Goal: Communication & Community: Connect with others

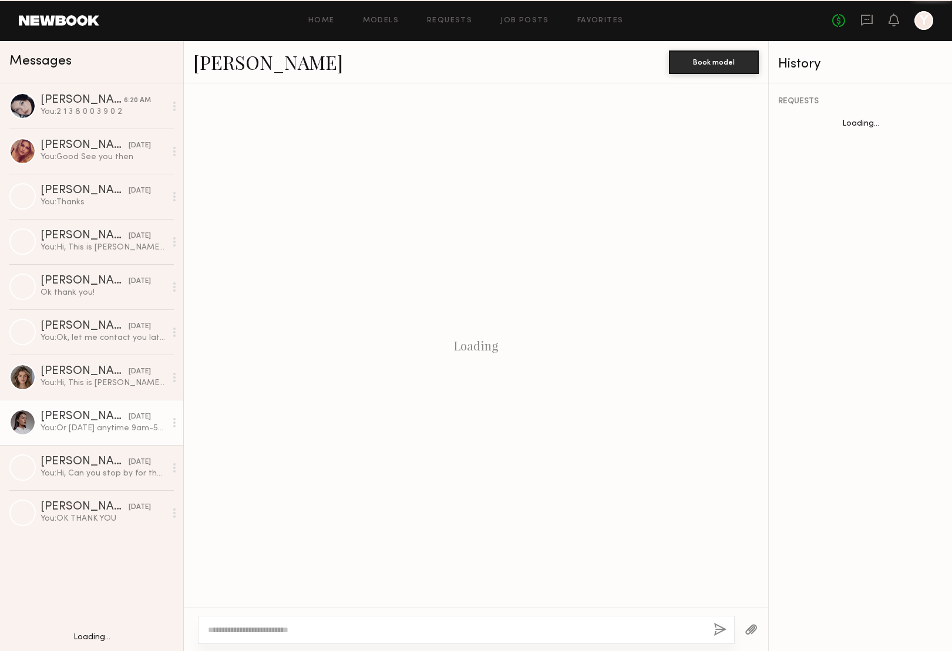
scroll to position [786, 0]
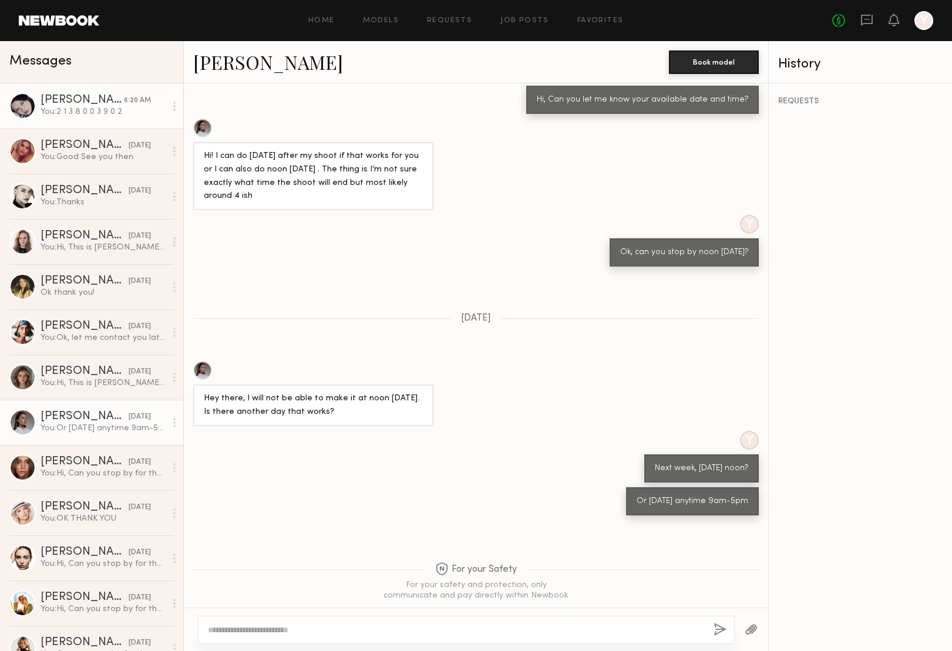
click at [85, 104] on div "[PERSON_NAME]" at bounding box center [82, 101] width 83 height 12
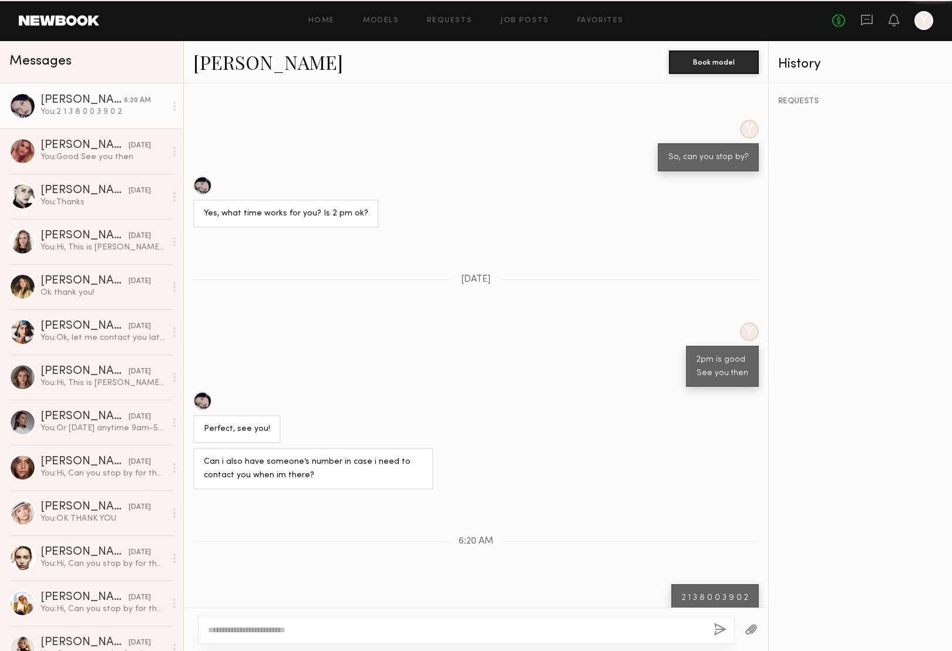
scroll to position [389, 0]
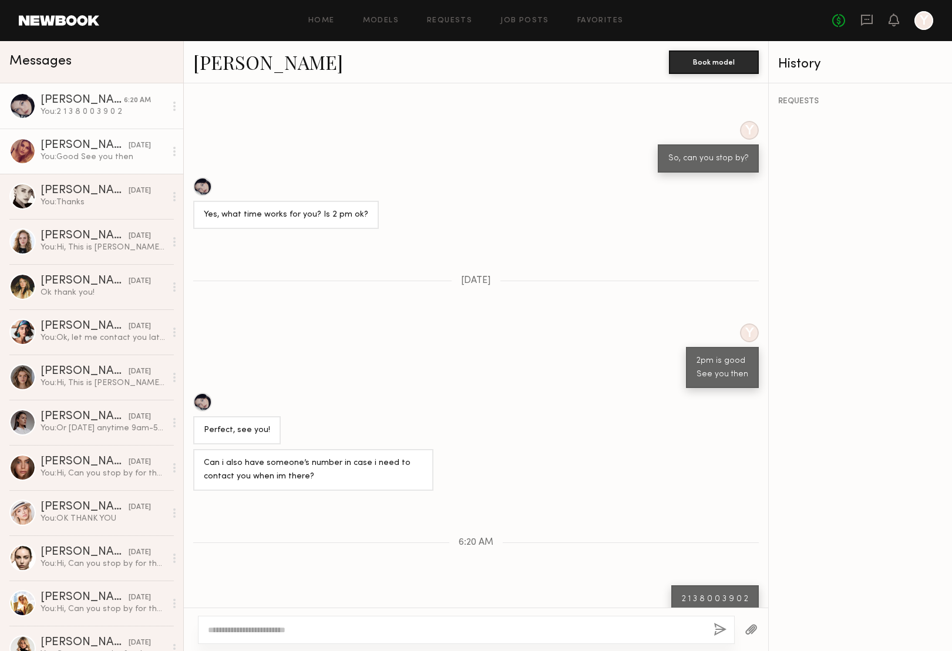
click at [129, 147] on div "[DATE]" at bounding box center [140, 145] width 22 height 11
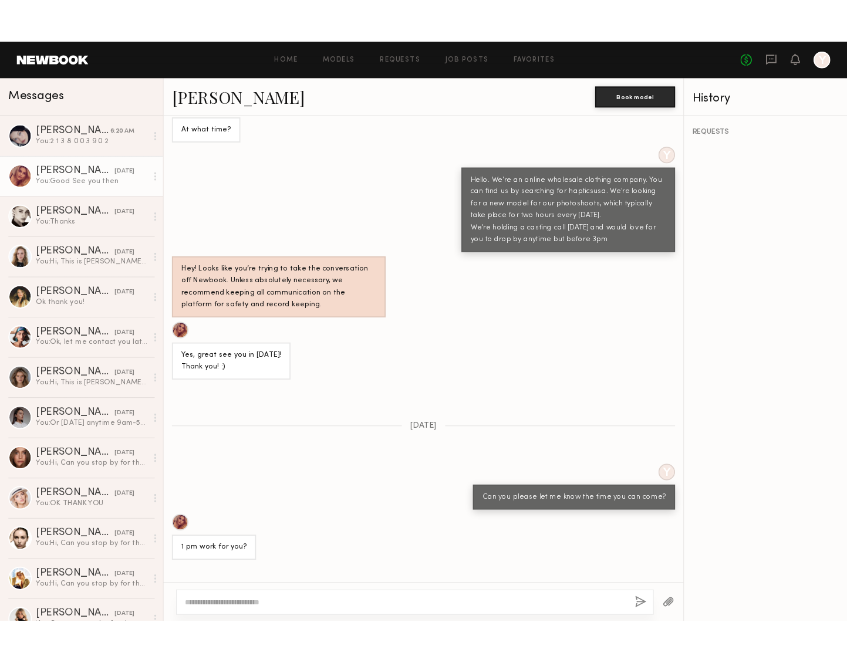
scroll to position [659, 0]
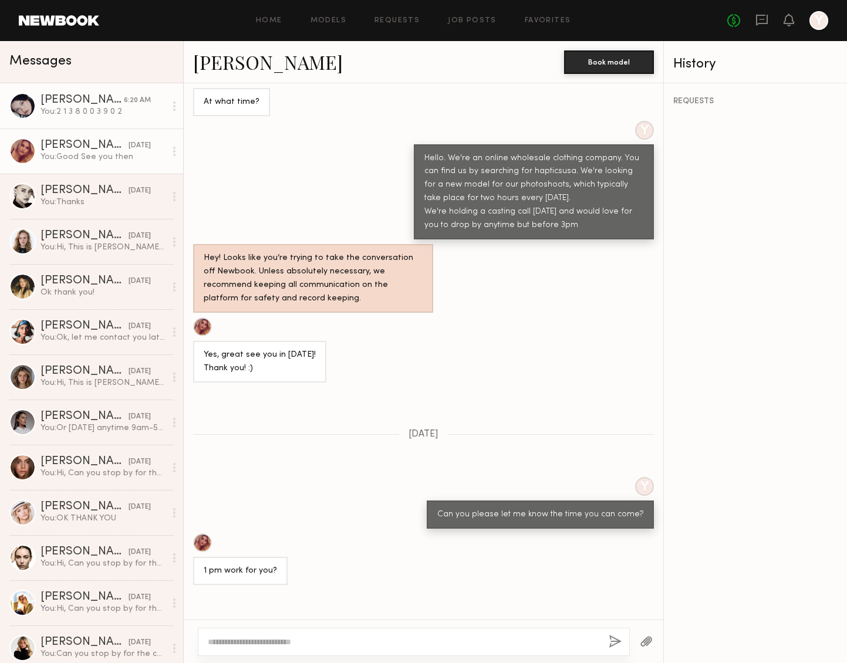
click at [84, 112] on div "You: 2 1 3 8 0 0 3 9 0 2" at bounding box center [103, 111] width 125 height 11
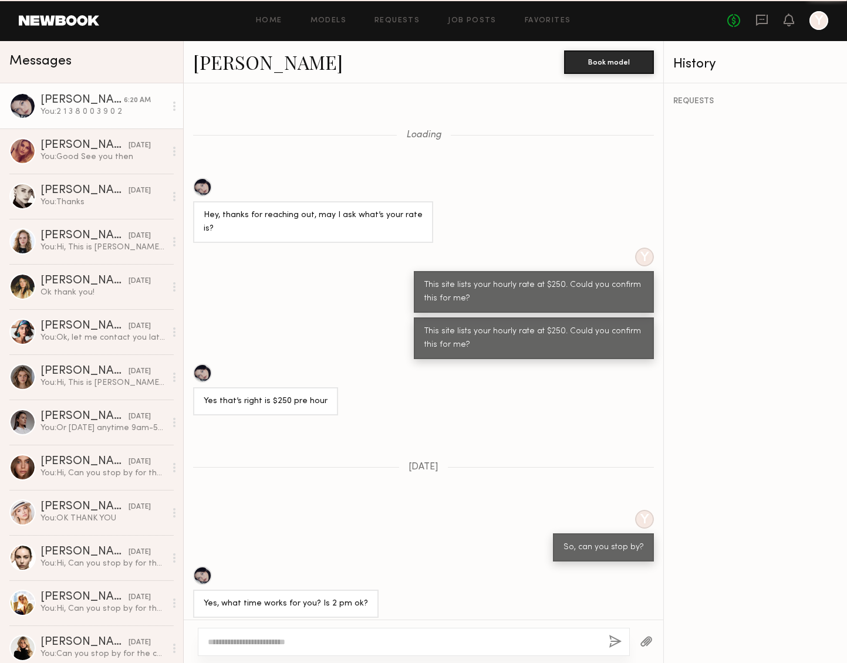
scroll to position [377, 0]
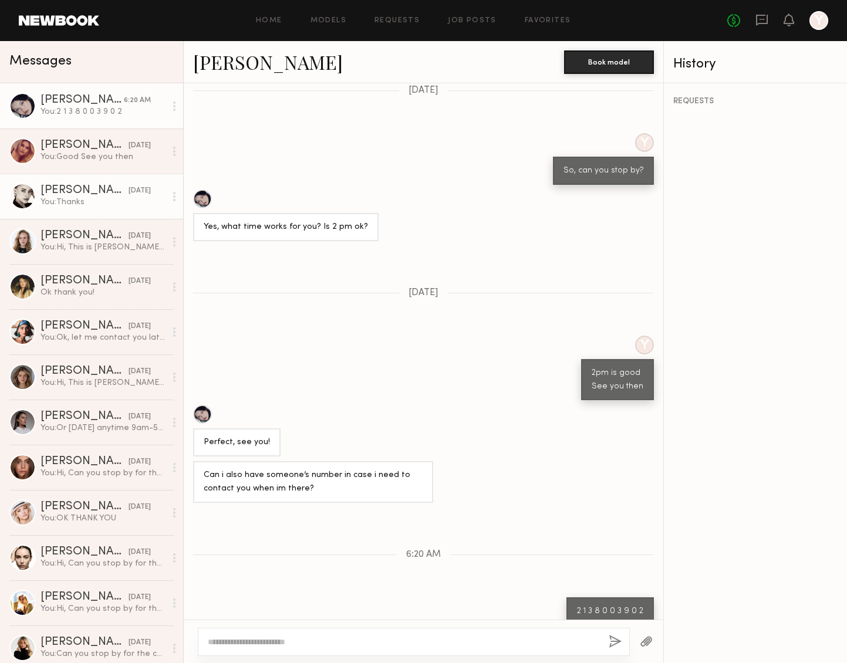
click at [93, 210] on link "[PERSON_NAME] [DATE] You: Thanks" at bounding box center [91, 196] width 183 height 45
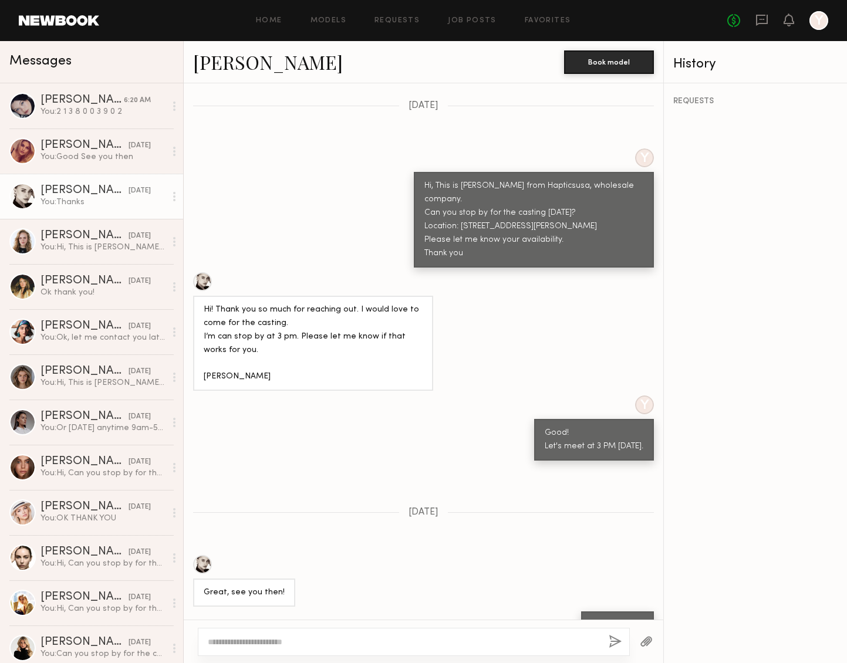
scroll to position [396, 0]
